Goal: Obtain resource: Download file/media

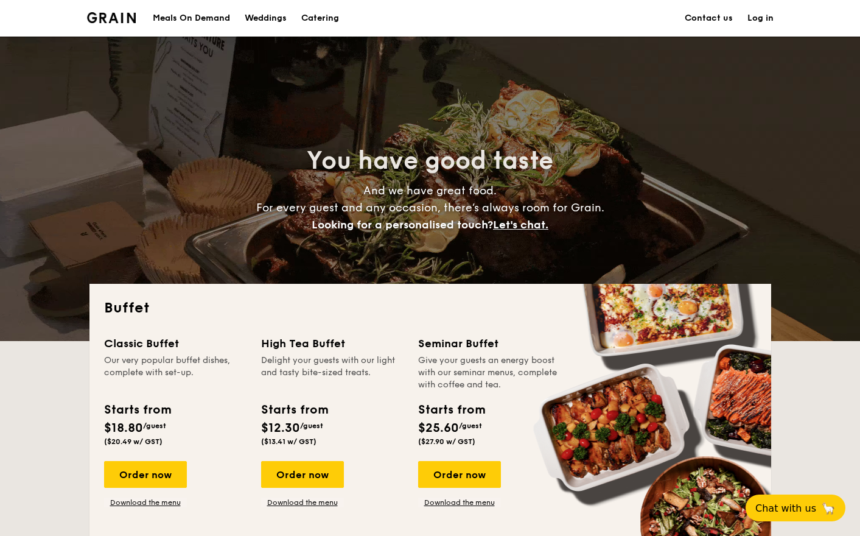
click at [316, 23] on h1 "Catering" at bounding box center [320, 18] width 38 height 37
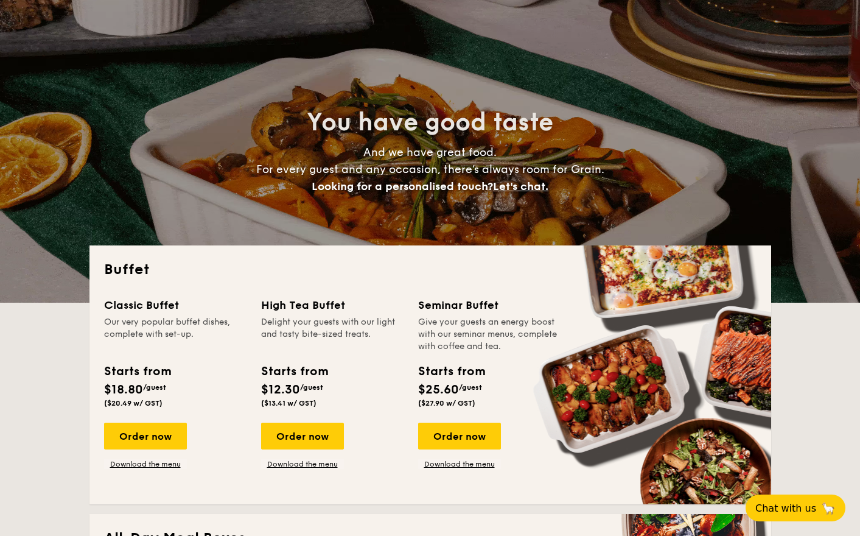
scroll to position [39, 0]
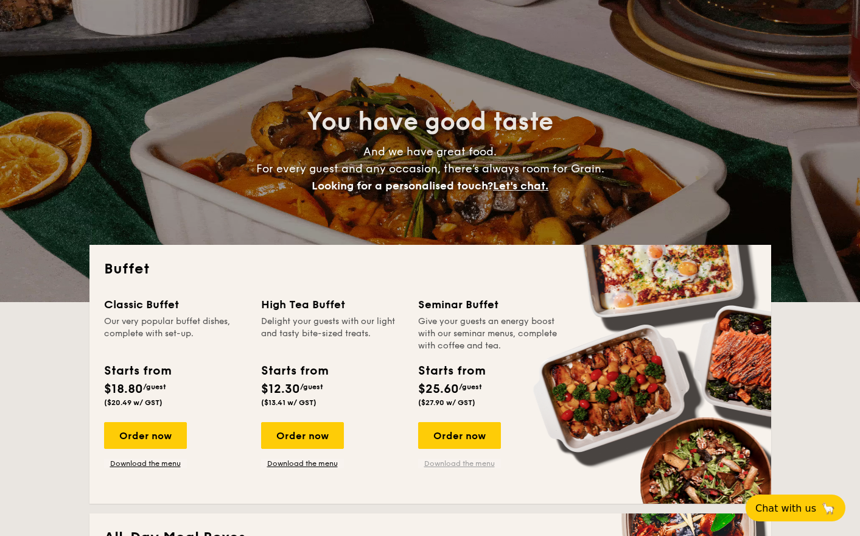
click at [458, 464] on link "Download the menu" at bounding box center [459, 463] width 83 height 10
click at [166, 460] on link "Download the menu" at bounding box center [145, 463] width 83 height 10
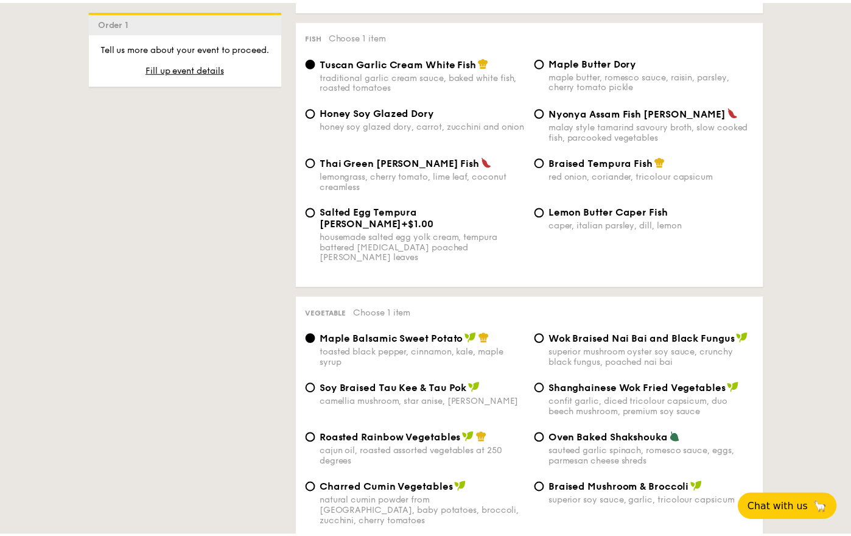
scroll to position [1090, 0]
